Goal: Find contact information: Find contact information

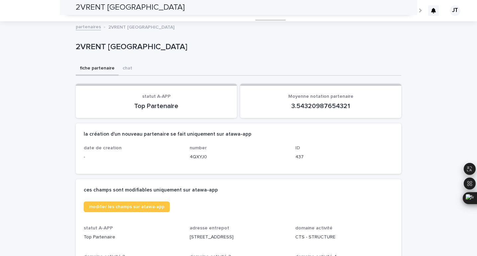
scroll to position [324, 0]
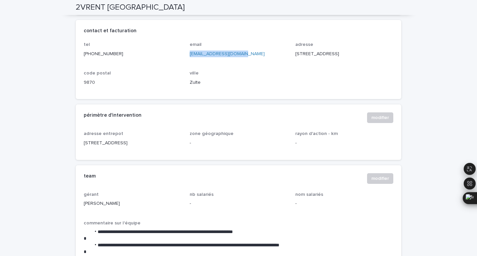
drag, startPoint x: 0, startPoint y: 0, endPoint x: 190, endPoint y: 52, distance: 197.0
click at [190, 52] on p "[EMAIL_ADDRESS][DOMAIN_NAME]" at bounding box center [239, 54] width 98 height 7
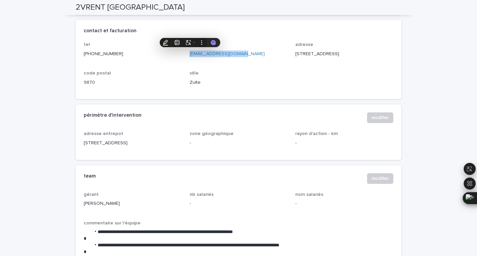
scroll to position [0, 0]
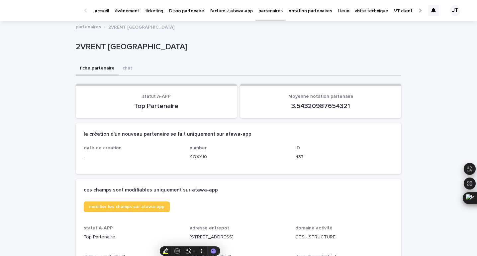
click at [128, 13] on p "événement" at bounding box center [127, 7] width 24 height 14
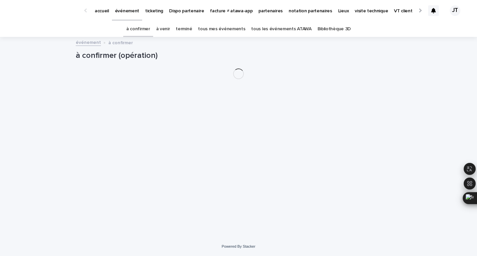
click at [130, 12] on p "événement" at bounding box center [127, 7] width 24 height 14
click at [167, 28] on link "à venir" at bounding box center [163, 29] width 14 height 16
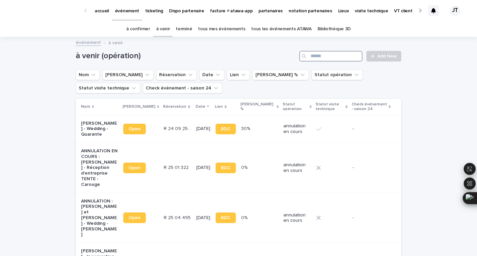
click at [329, 56] on input "Search" at bounding box center [330, 56] width 63 height 11
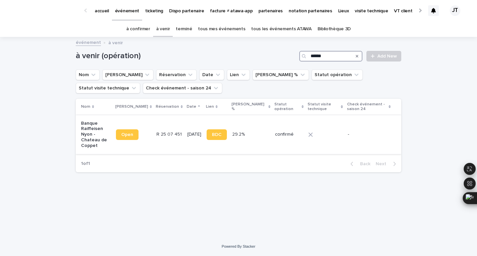
type input "******"
click at [185, 141] on td "21/8/2025" at bounding box center [194, 134] width 19 height 39
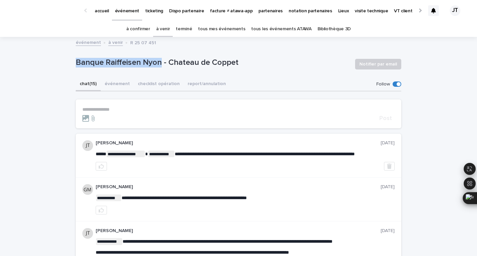
drag, startPoint x: 161, startPoint y: 62, endPoint x: 78, endPoint y: 58, distance: 82.5
click at [78, 58] on p "Banque Raiffeisen Nyon - Chateau de Coppet" at bounding box center [213, 63] width 274 height 10
copy p "Banque Raiffeisen Nyon"
click at [114, 84] on button "événement" at bounding box center [117, 84] width 33 height 14
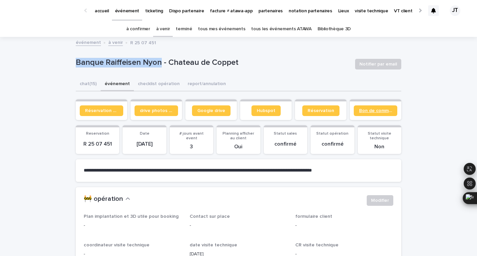
click at [371, 112] on span "Bon de commande" at bounding box center [375, 110] width 33 height 5
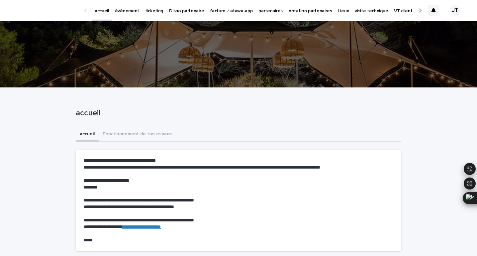
click at [262, 10] on p "partenaires" at bounding box center [271, 7] width 24 height 14
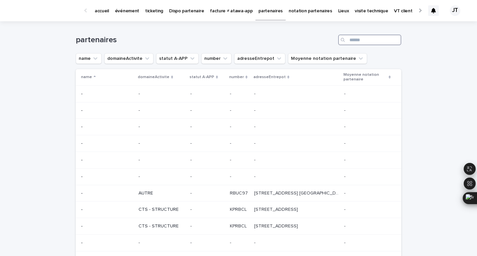
click at [353, 38] on input "Search" at bounding box center [369, 40] width 63 height 11
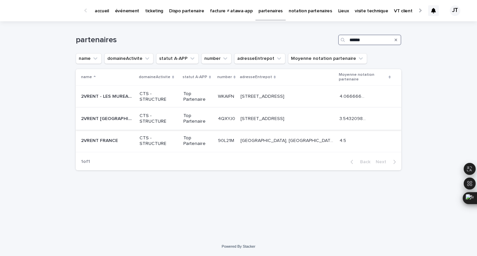
type input "******"
click at [160, 122] on p "CTS - STRUCTURE" at bounding box center [159, 118] width 39 height 11
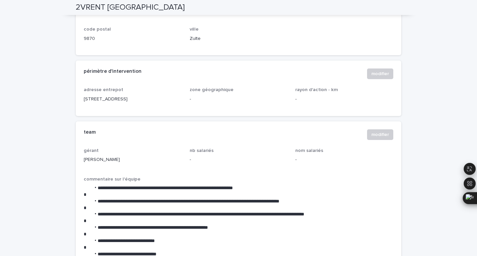
scroll to position [371, 0]
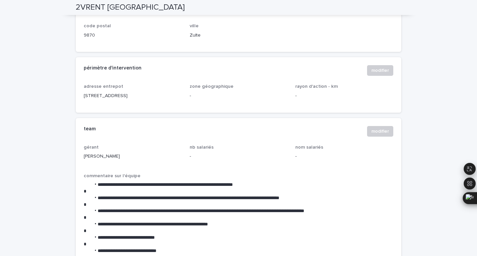
click at [117, 154] on p "[PERSON_NAME]" at bounding box center [133, 156] width 98 height 7
copy p "[PERSON_NAME]"
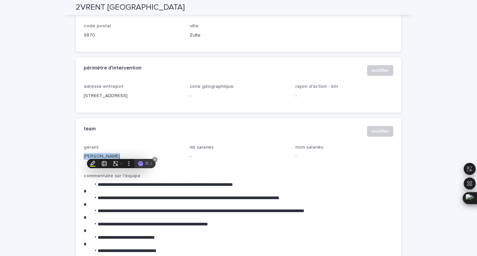
click at [151, 159] on div at bounding box center [153, 160] width 7 height 7
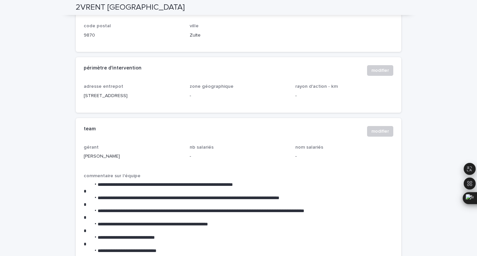
click at [118, 95] on p "[STREET_ADDRESS]" at bounding box center [133, 95] width 98 height 7
copy p "9870"
click at [161, 92] on p "[STREET_ADDRESS]" at bounding box center [133, 95] width 98 height 7
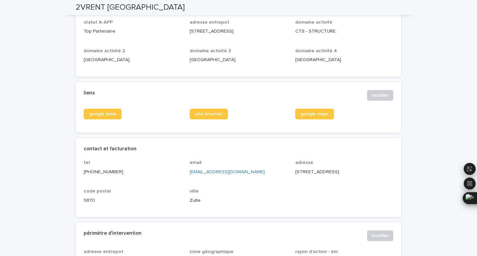
scroll to position [205, 0]
drag, startPoint x: 254, startPoint y: 173, endPoint x: 189, endPoint y: 171, distance: 65.5
click at [189, 171] on div "tel [PHONE_NUMBER] email [EMAIL_ADDRESS][DOMAIN_NAME] adresse [STREET_ADDRESS]" at bounding box center [239, 184] width 310 height 49
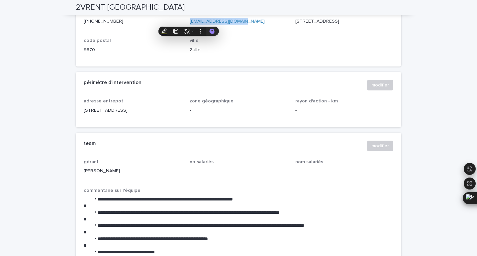
scroll to position [357, 0]
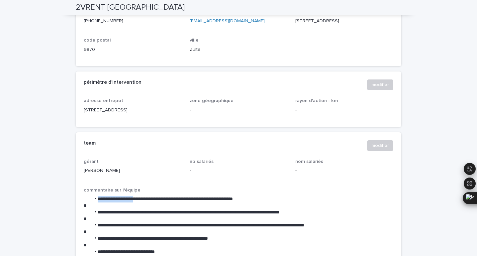
drag, startPoint x: 143, startPoint y: 199, endPoint x: 98, endPoint y: 200, distance: 44.9
click at [98, 200] on li "**********" at bounding box center [242, 199] width 303 height 7
copy li "**********"
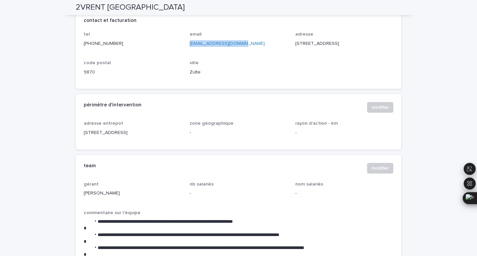
drag, startPoint x: 244, startPoint y: 44, endPoint x: 187, endPoint y: 44, distance: 56.5
click at [187, 44] on div "tel [PHONE_NUMBER] email [EMAIL_ADDRESS][DOMAIN_NAME] adresse [STREET_ADDRESS]" at bounding box center [239, 56] width 310 height 49
copy link "[EMAIL_ADDRESS][DOMAIN_NAME]"
drag, startPoint x: 125, startPoint y: 45, endPoint x: 71, endPoint y: 43, distance: 54.2
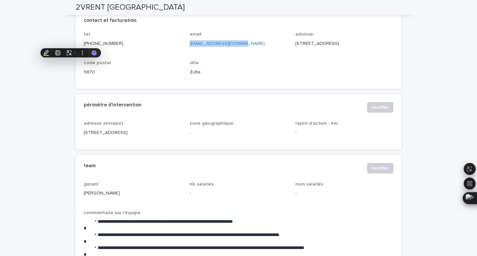
copy p "[PHONE_NUMBER]"
